Goal: Transaction & Acquisition: Purchase product/service

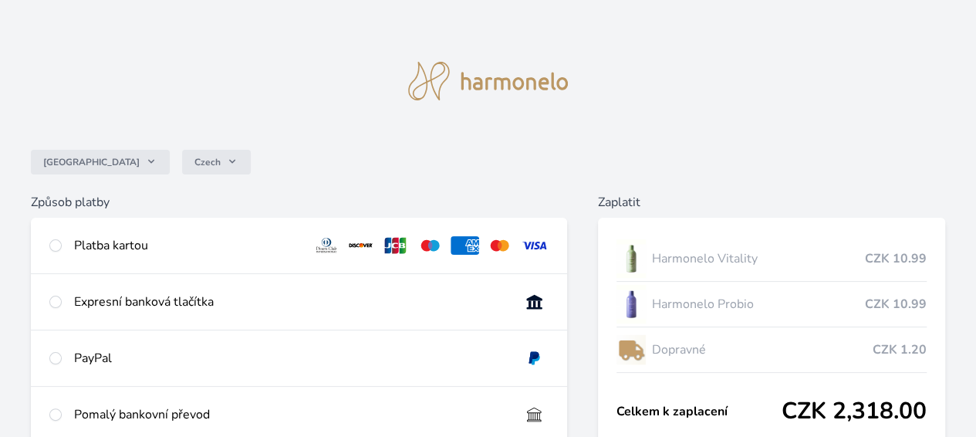
click at [215, 249] on div "Platba kartou" at bounding box center [299, 246] width 536 height 56
radio input "true"
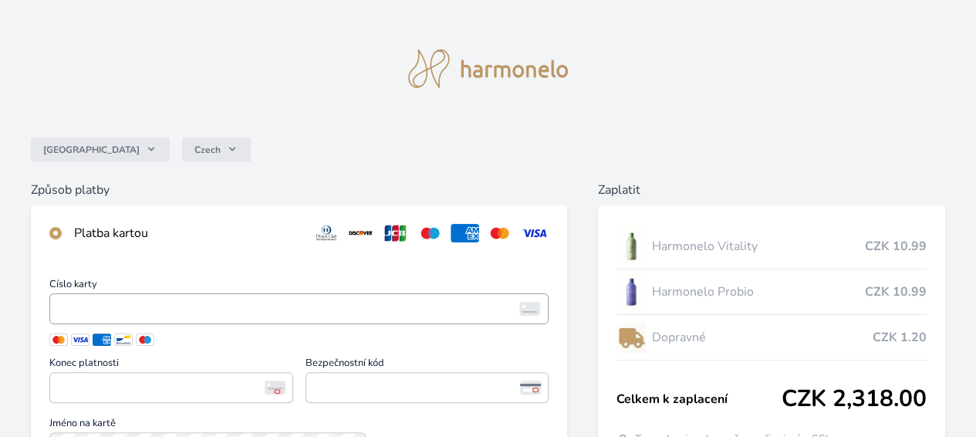
scroll to position [77, 0]
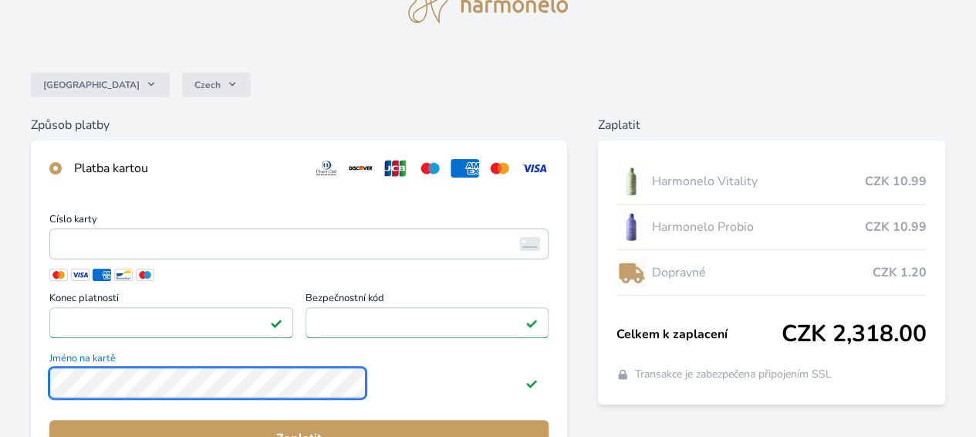
click at [191, 391] on div "Číslo karty <p>Your browser does not support iframes.</p> Konec platnosti <p>Yo…" at bounding box center [299, 345] width 536 height 298
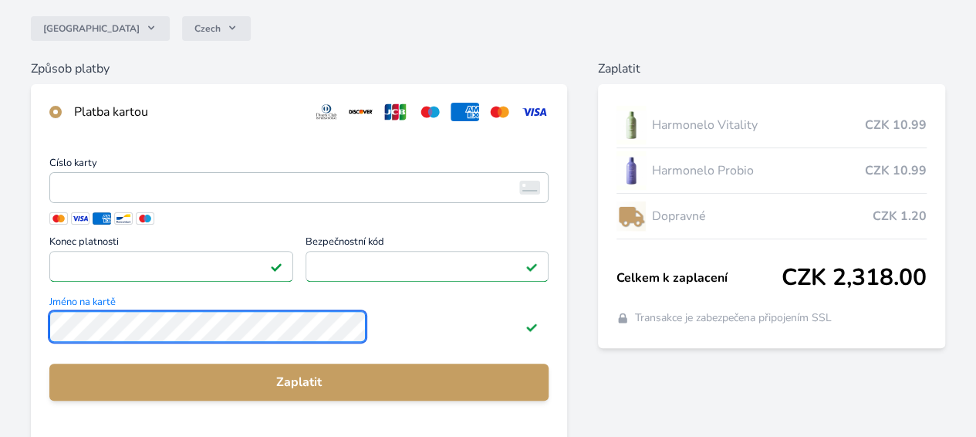
scroll to position [154, 0]
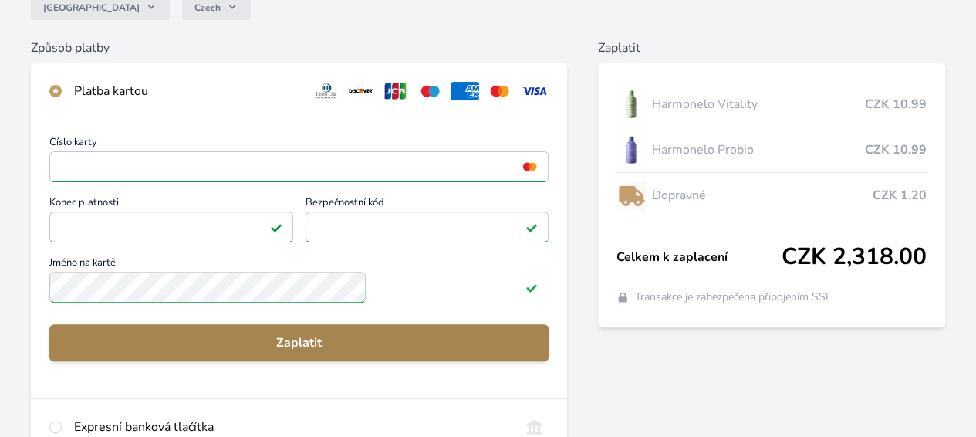
click at [356, 352] on span "Zaplatit" at bounding box center [299, 342] width 475 height 19
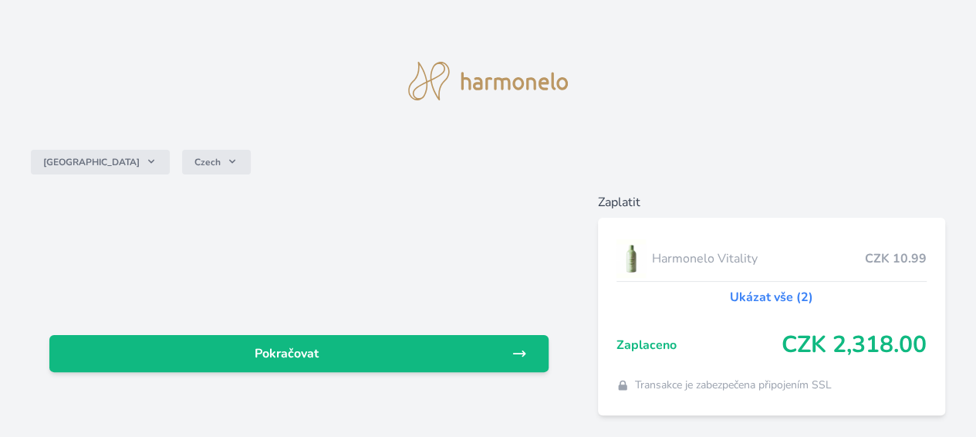
scroll to position [57, 0]
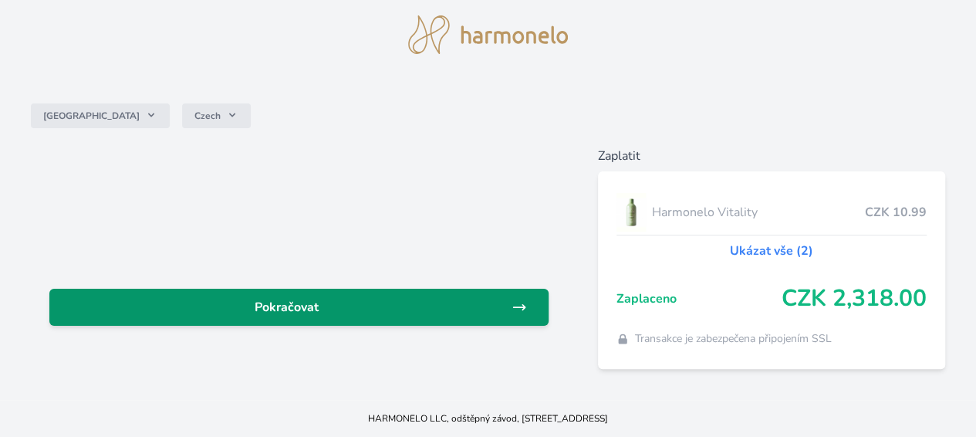
click at [514, 305] on icon at bounding box center [520, 307] width 12 height 5
